Goal: Find specific page/section: Find specific page/section

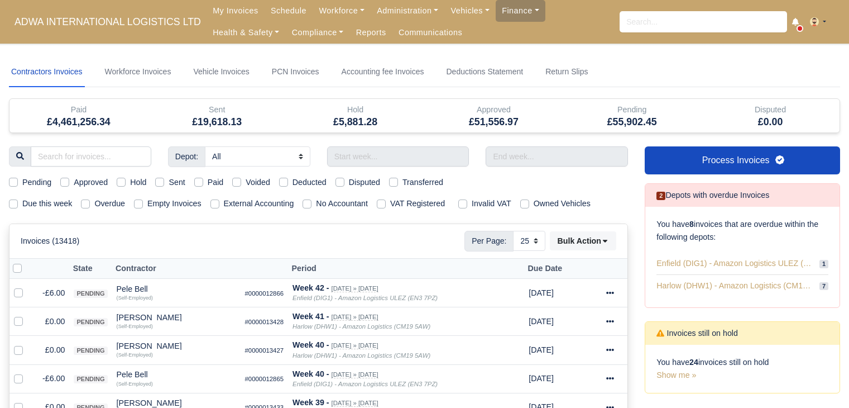
select select "25"
click at [103, 158] on input "search" at bounding box center [91, 156] width 121 height 20
type input "the"
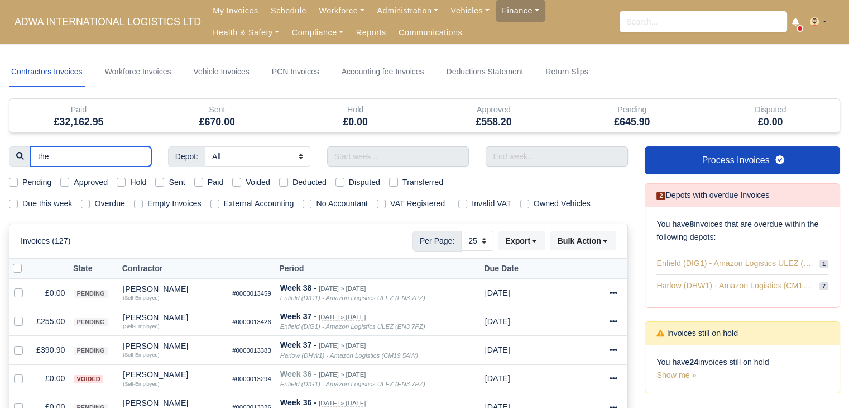
type input "theo"
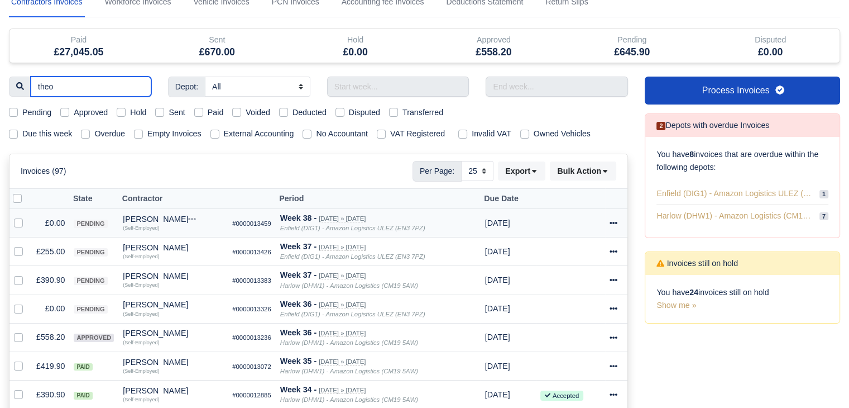
scroll to position [112, 0]
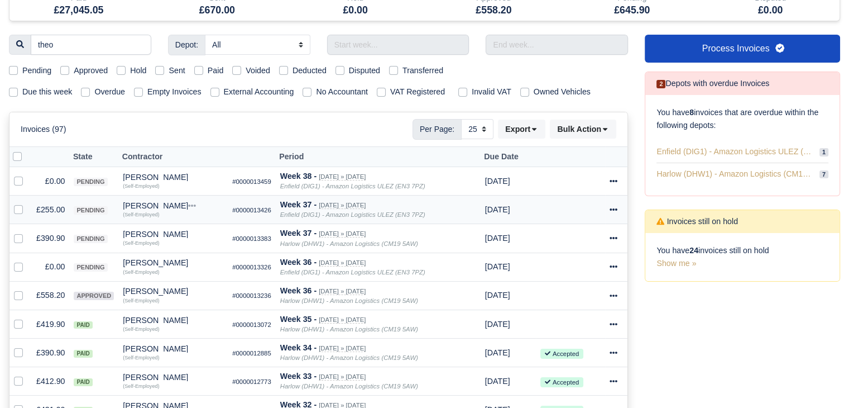
click at [50, 205] on td "£255.00" at bounding box center [50, 209] width 37 height 28
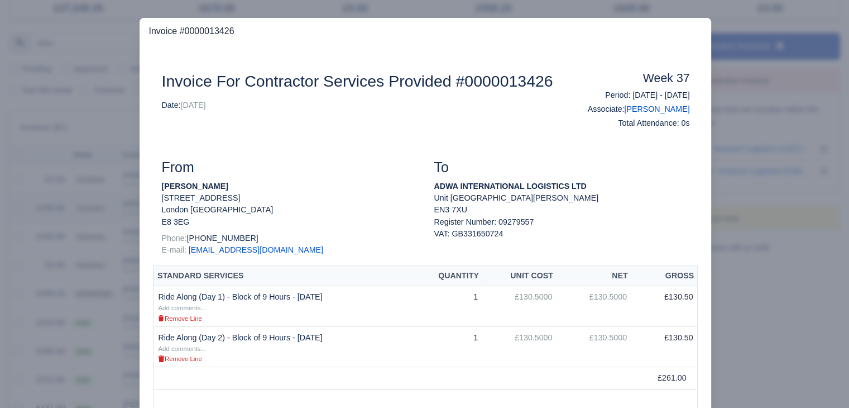
scroll to position [110, 0]
click at [83, 244] on div at bounding box center [424, 204] width 849 height 408
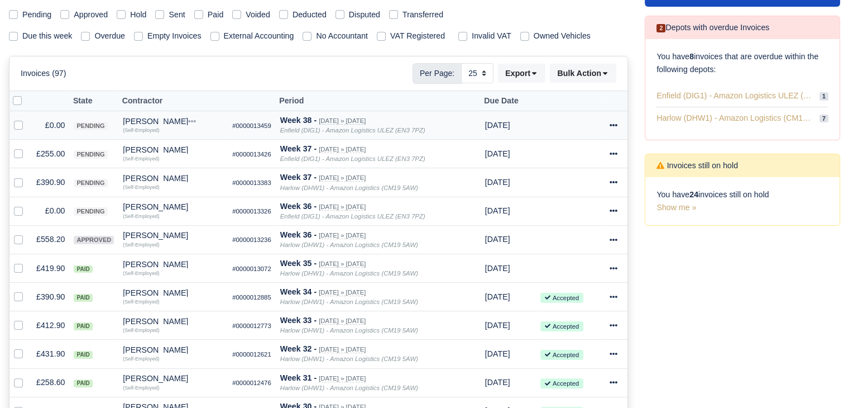
scroll to position [0, 0]
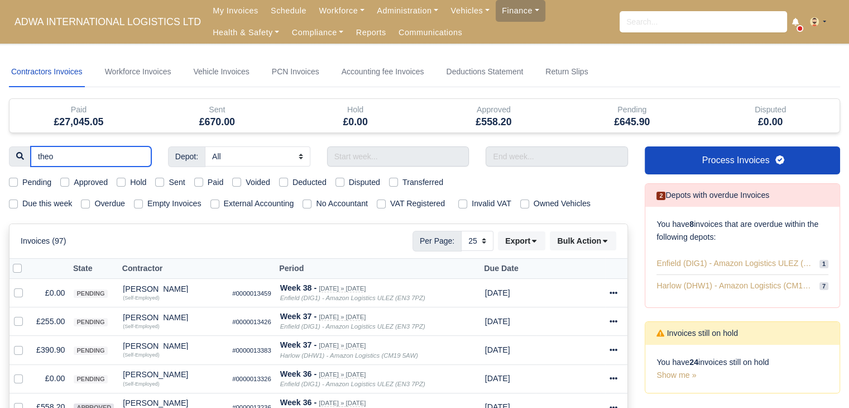
type input "bil"
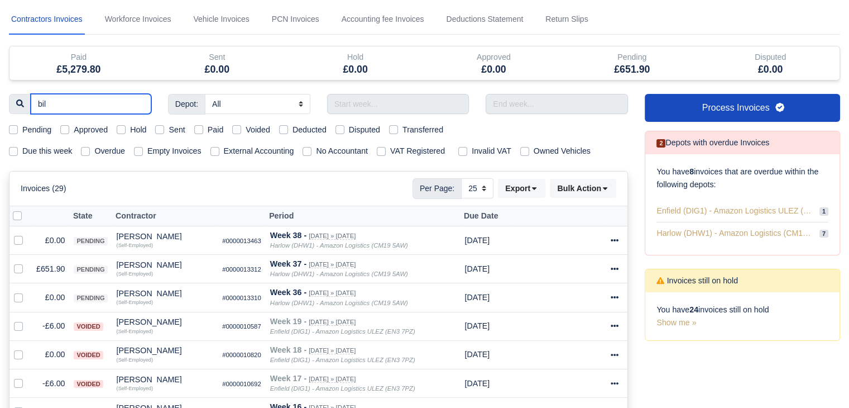
scroll to position [112, 0]
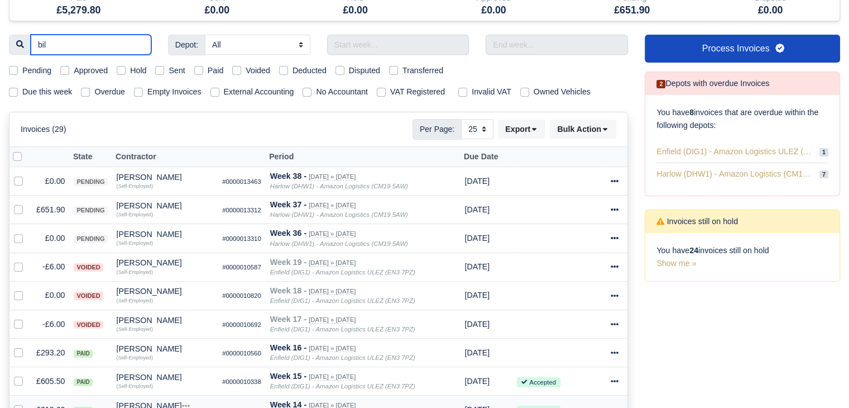
type input "bil"
